Goal: Transaction & Acquisition: Purchase product/service

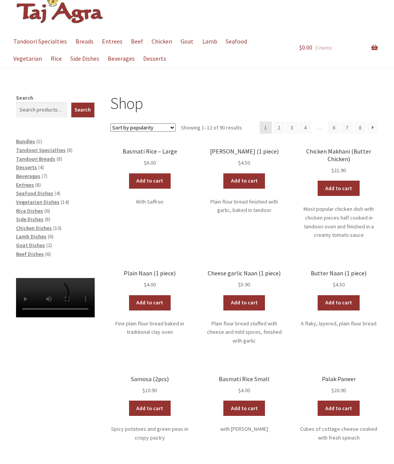
scroll to position [31, 0]
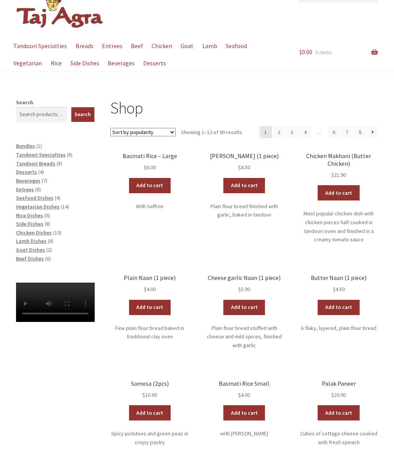
click at [23, 204] on span "Vegetarian Dishes" at bounding box center [38, 206] width 44 height 7
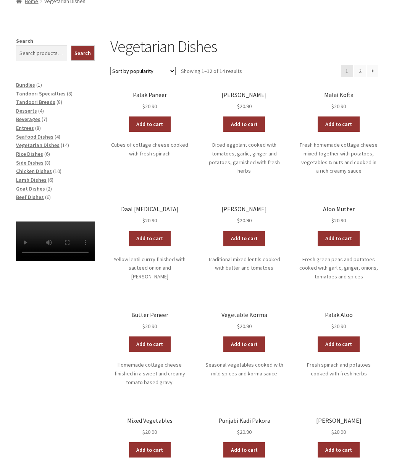
scroll to position [114, 0]
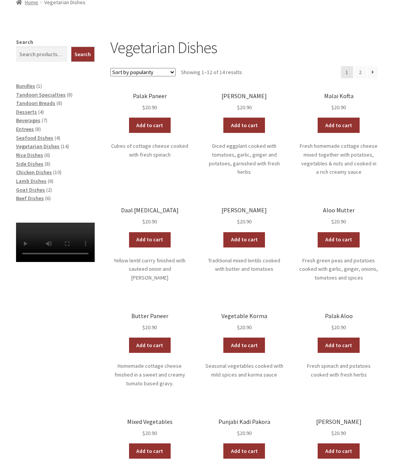
click at [158, 213] on link "Daal Tarka $ 20.90" at bounding box center [149, 216] width 79 height 19
click at [251, 217] on span "$ 20.90" at bounding box center [244, 221] width 79 height 9
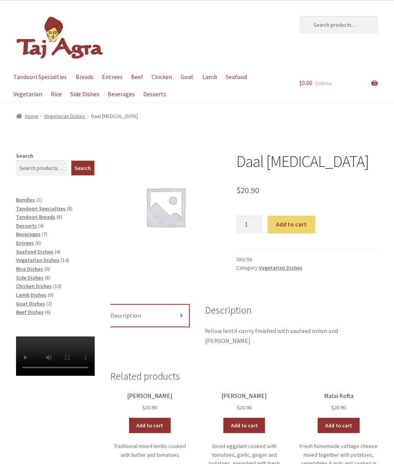
click at [168, 321] on link "Description" at bounding box center [149, 316] width 79 height 22
click at [178, 312] on link "Description" at bounding box center [149, 316] width 79 height 22
